Goal: Use online tool/utility: Utilize a website feature to perform a specific function

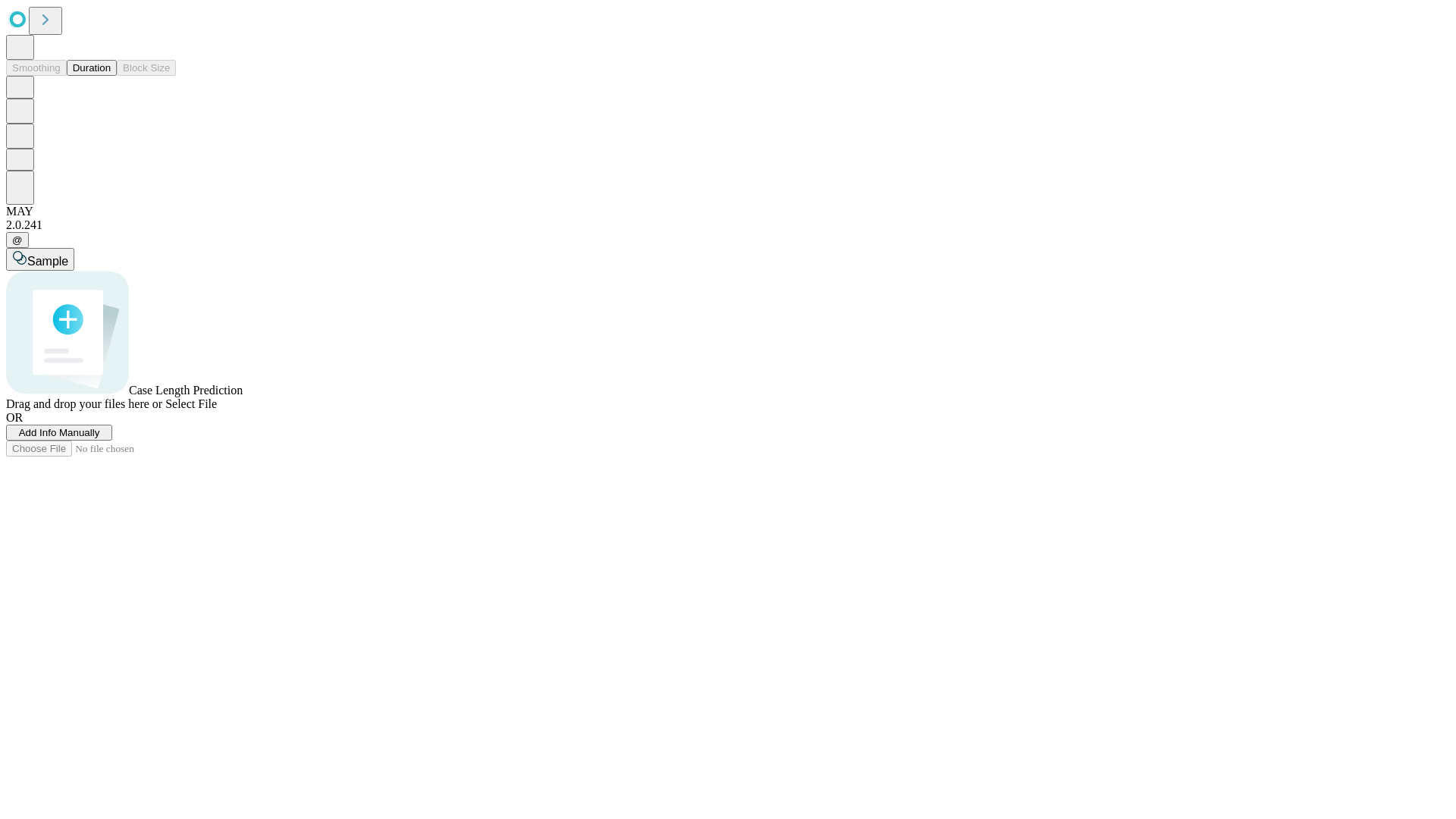
click at [111, 76] on button "Duration" at bounding box center [92, 68] width 50 height 16
click at [100, 438] on span "Add Info Manually" at bounding box center [60, 433] width 81 height 11
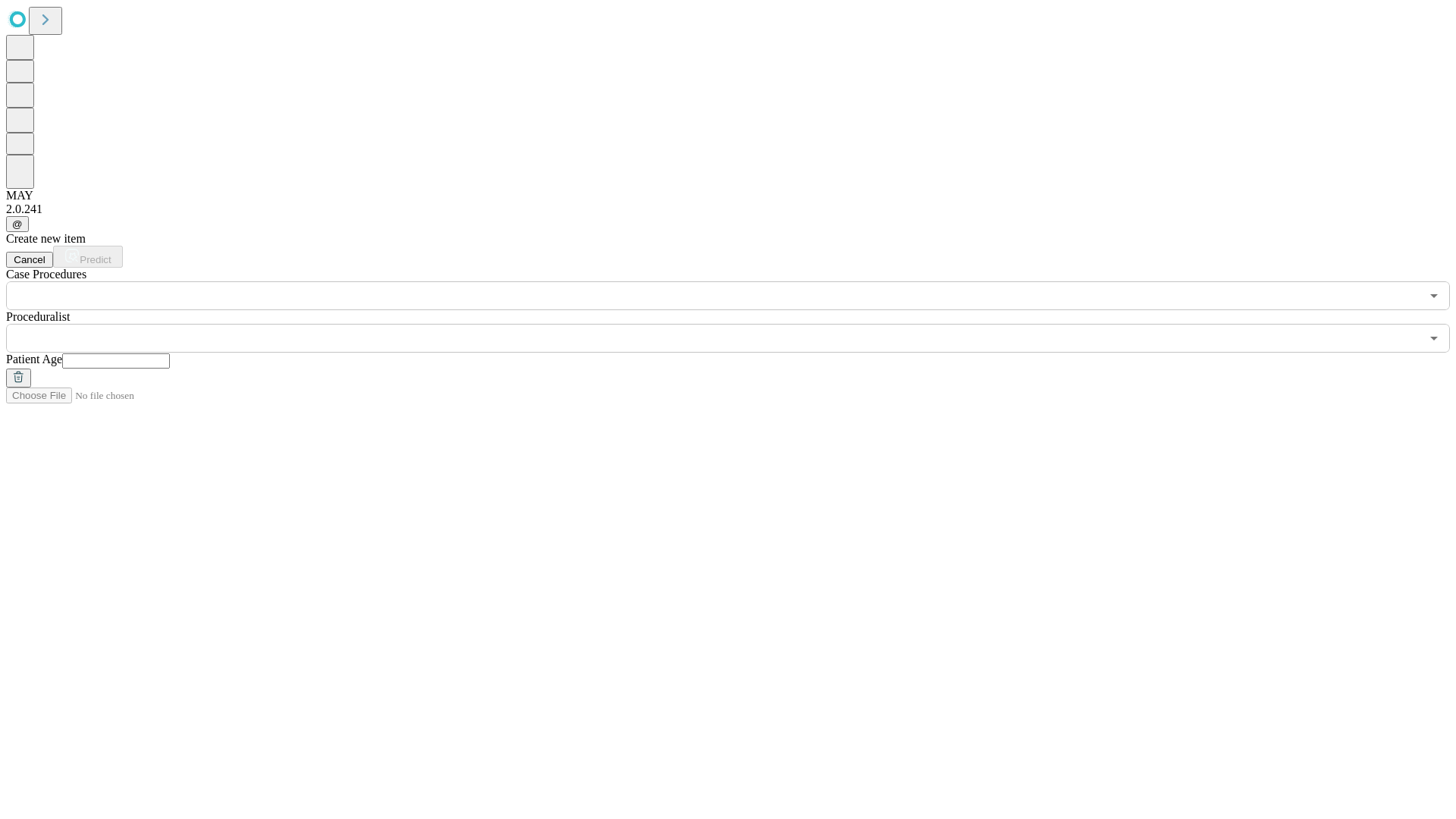
click at [170, 353] on input "text" at bounding box center [116, 360] width 108 height 15
type input "**"
click at [738, 324] on input "text" at bounding box center [714, 339] width 1414 height 29
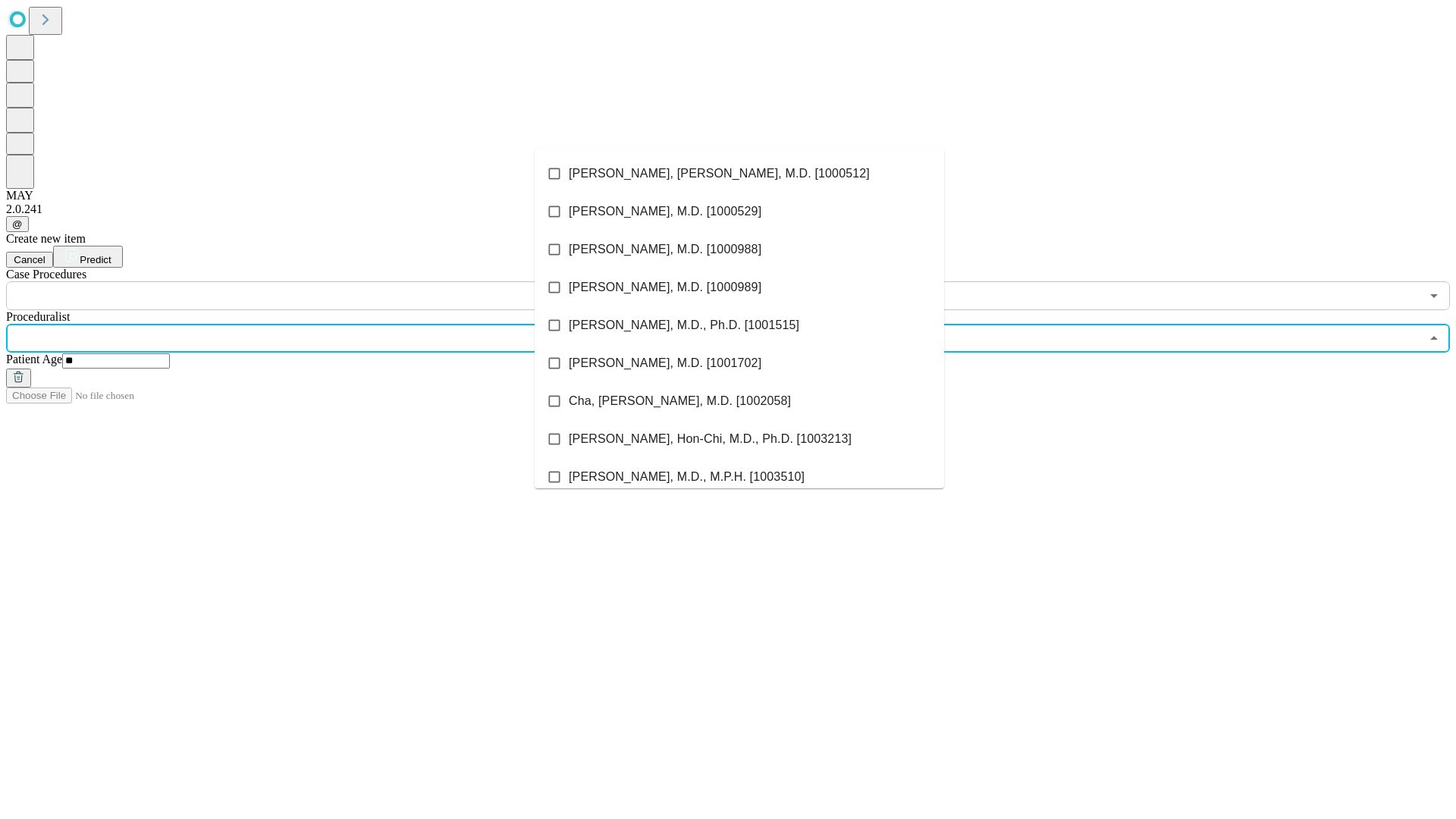
click at [739, 174] on li "[PERSON_NAME], [PERSON_NAME], M.D. [1000512]" at bounding box center [739, 173] width 409 height 38
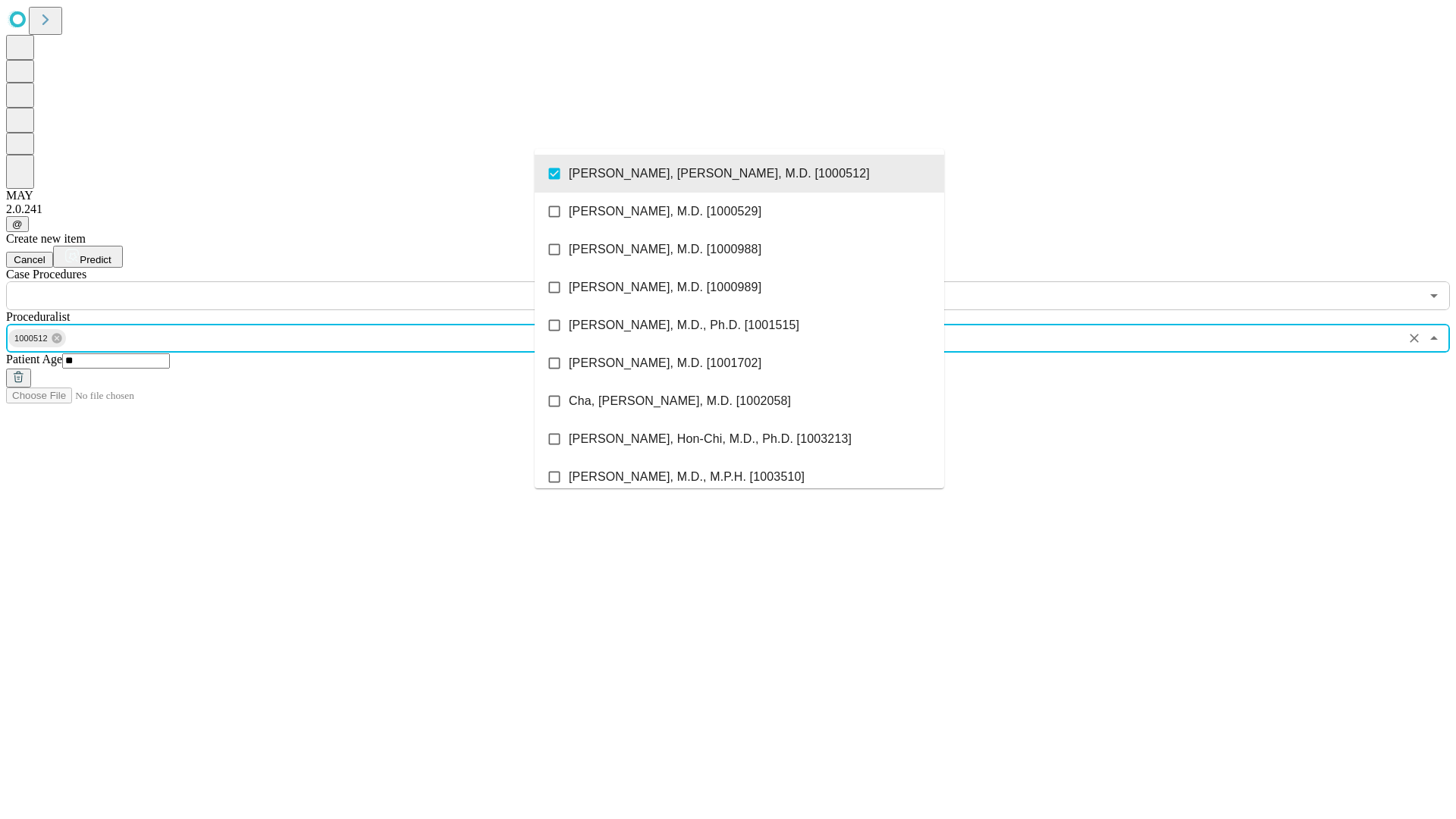
click at [319, 282] on input "text" at bounding box center [714, 296] width 1414 height 29
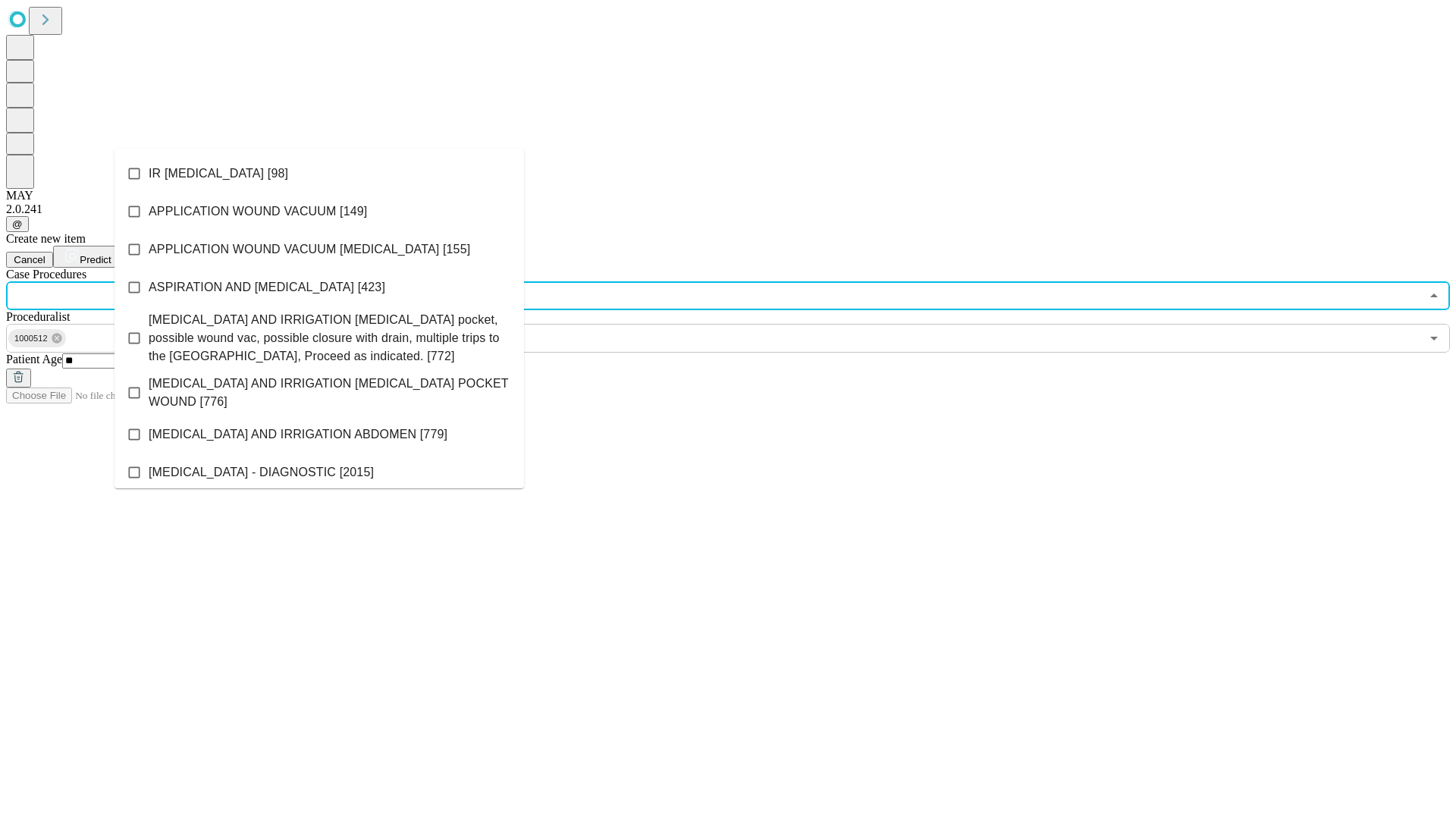
click at [319, 174] on li "IR [MEDICAL_DATA] [98]" at bounding box center [319, 173] width 409 height 38
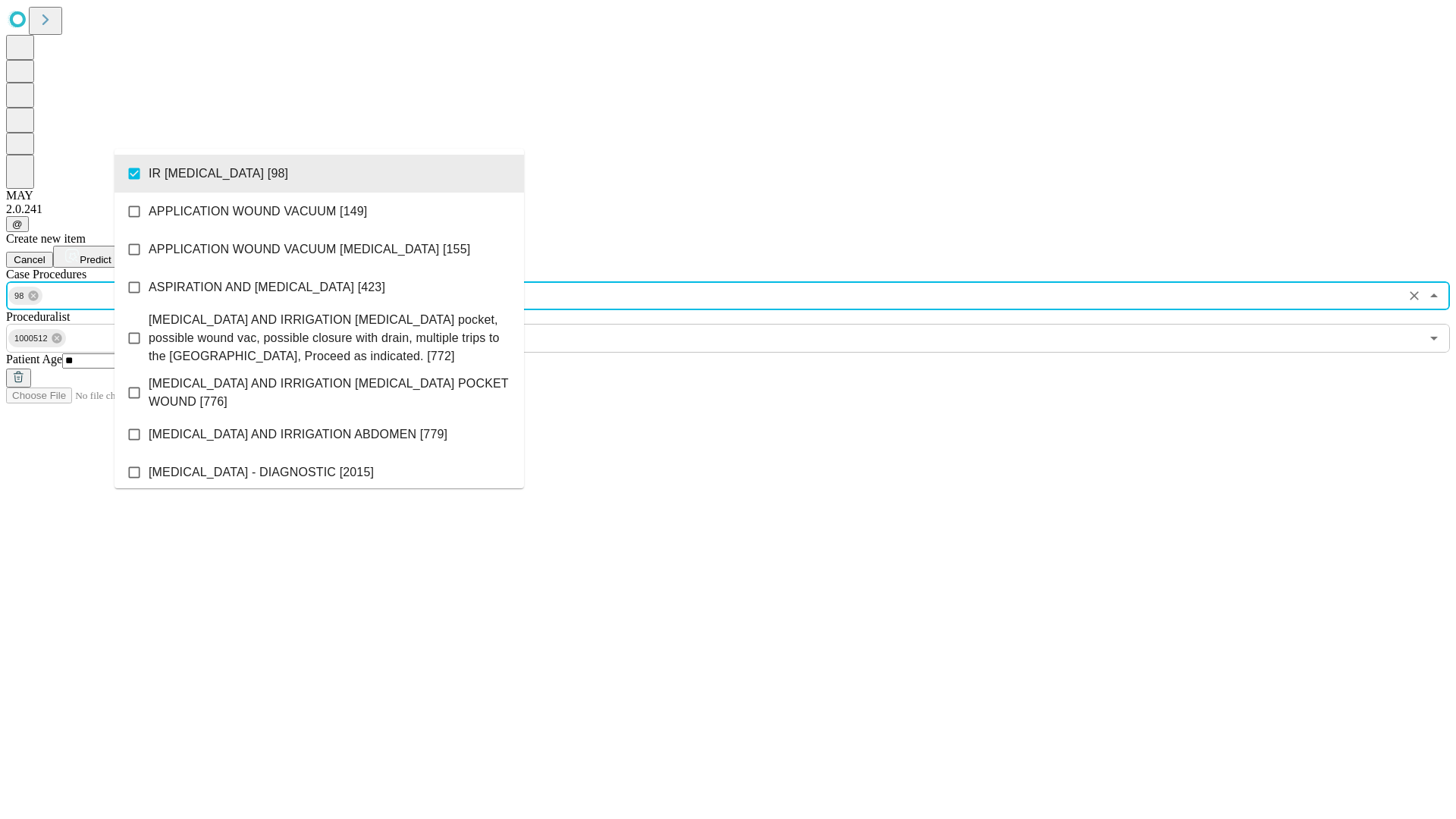
click at [111, 254] on span "Predict" at bounding box center [95, 260] width 31 height 11
